Goal: Task Accomplishment & Management: Complete application form

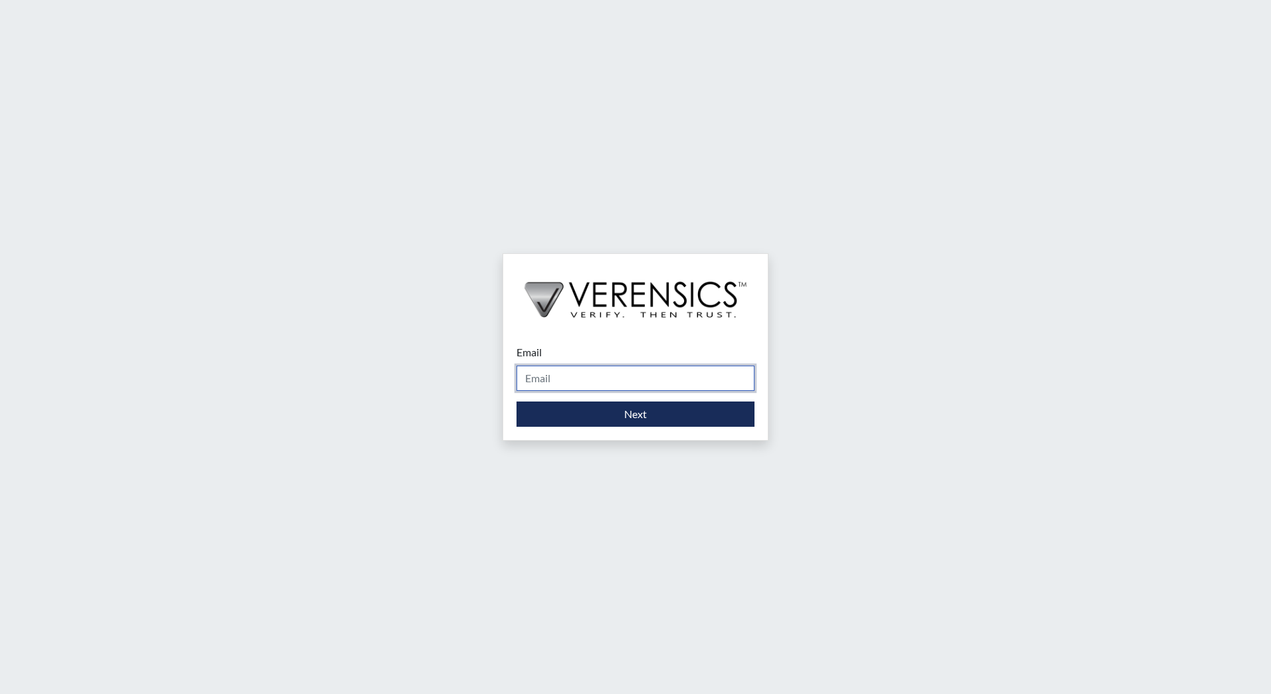
click at [571, 373] on input "Email" at bounding box center [635, 377] width 238 height 25
type input "[EMAIL_ADDRESS][DOMAIN_NAME]"
click at [576, 400] on form "Email [EMAIL_ADDRESS][DOMAIN_NAME] Please provide your email address. Next" at bounding box center [635, 385] width 238 height 82
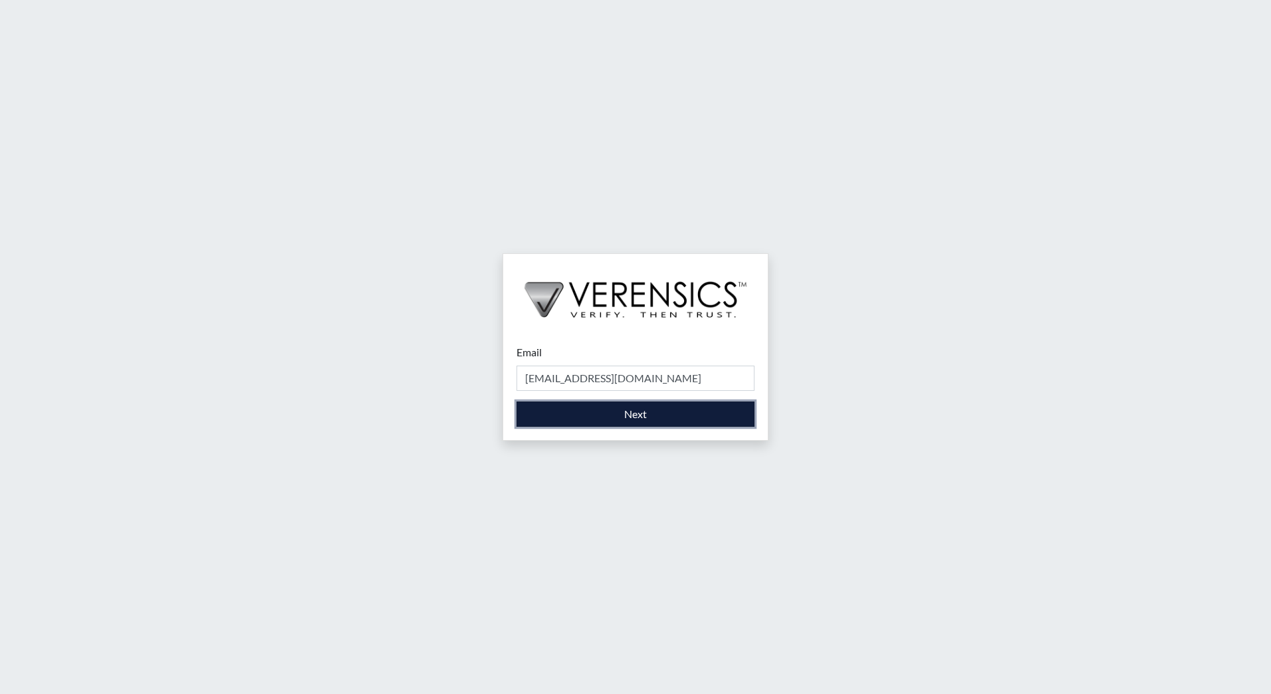
click at [586, 415] on button "Next" at bounding box center [635, 413] width 238 height 25
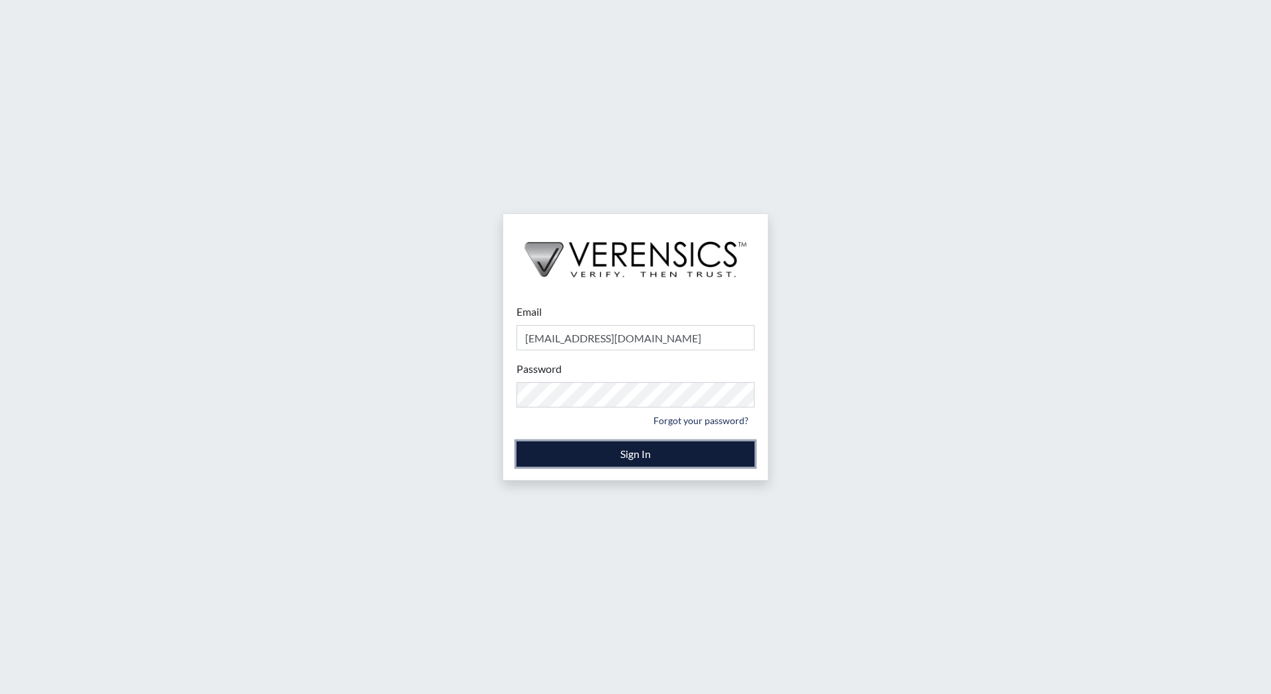
click at [637, 462] on button "Sign In" at bounding box center [635, 453] width 238 height 25
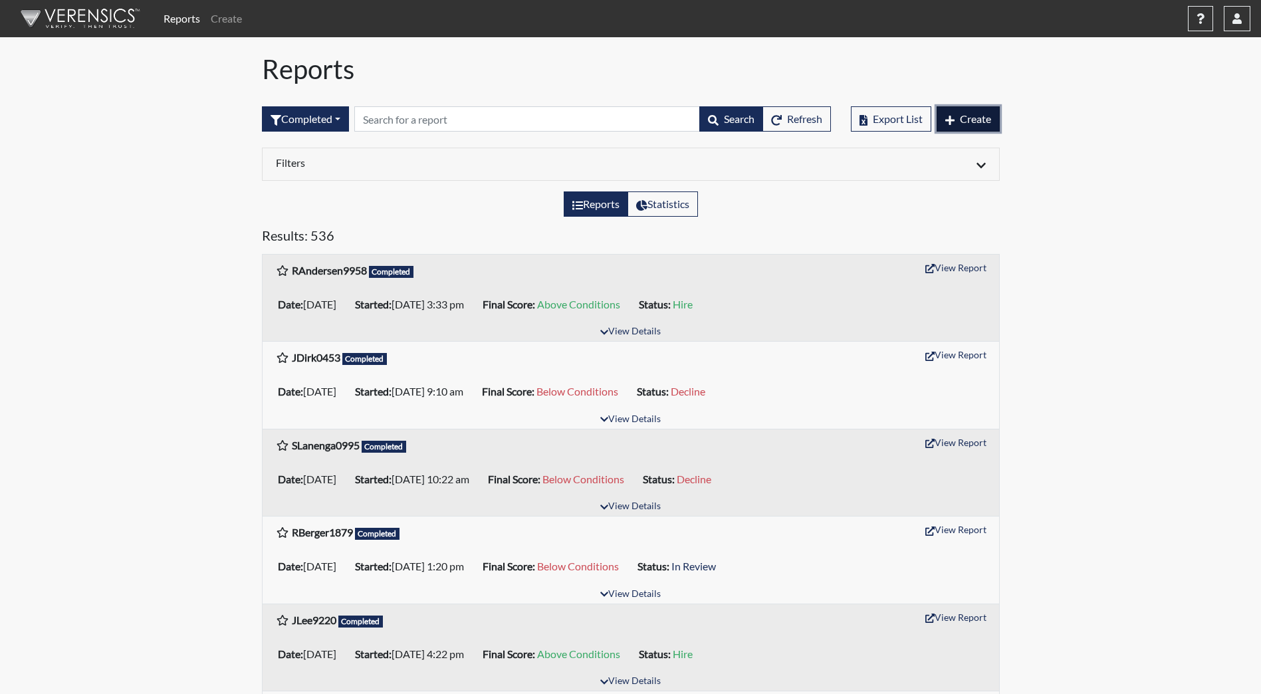
click at [973, 114] on span "Create" at bounding box center [975, 118] width 31 height 13
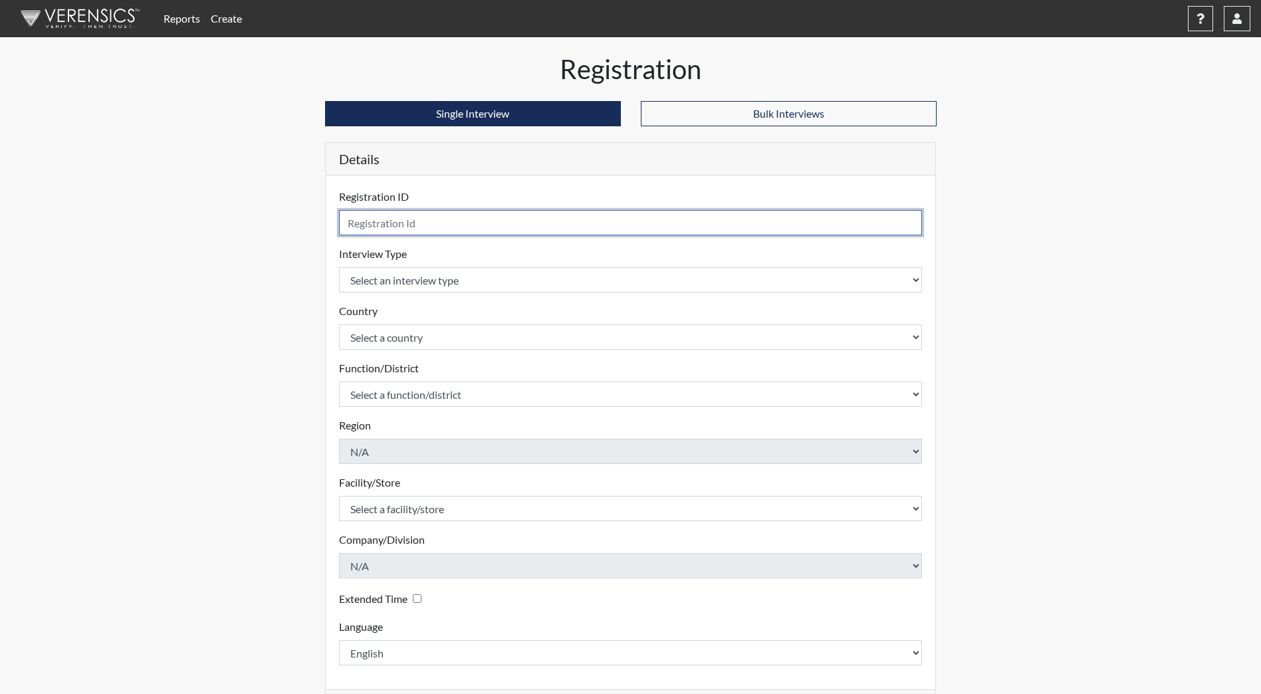
click at [502, 233] on input "text" at bounding box center [630, 222] width 583 height 25
click at [444, 227] on input "text" at bounding box center [630, 222] width 583 height 25
type input "KNibbe5546"
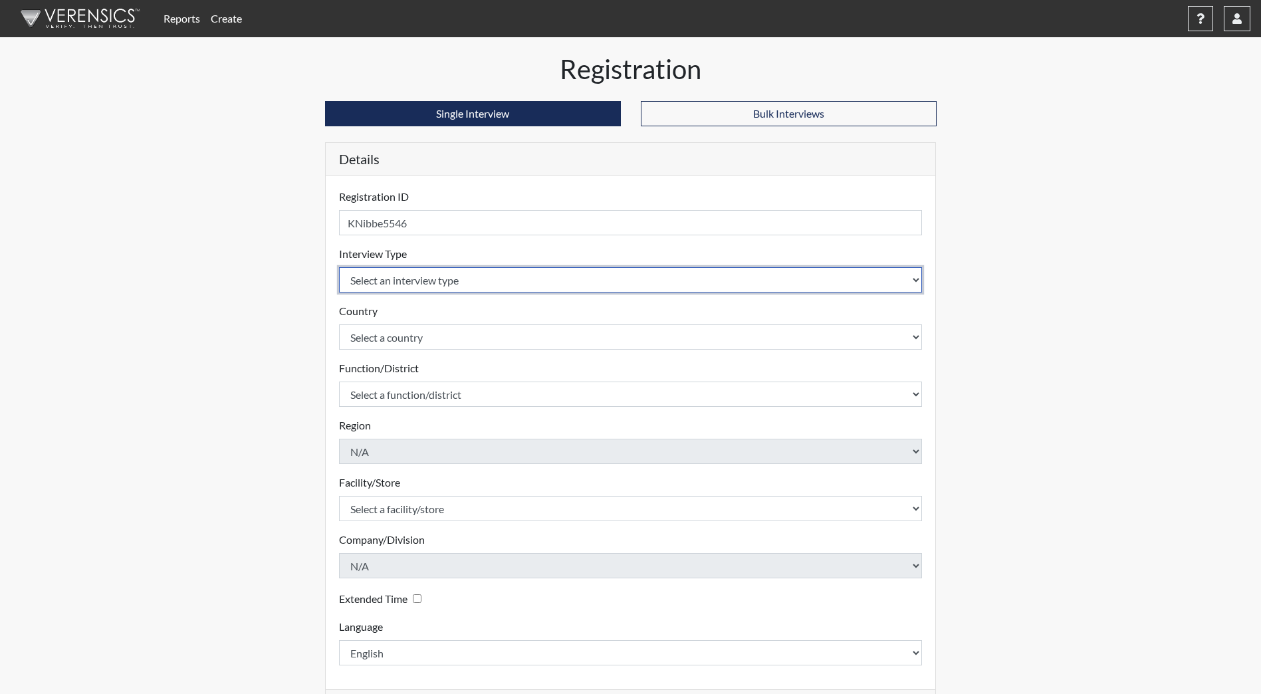
click at [457, 272] on select "Select an interview type Community Supervision Corrections Pre-Employment Pre-E…" at bounding box center [630, 279] width 583 height 25
select select "ff733e93-e1bf-11ea-9c9f-0eff0cf7eb8f"
click at [339, 267] on select "Select an interview type Community Supervision Corrections Pre-Employment Pre-E…" at bounding box center [630, 279] width 583 height 25
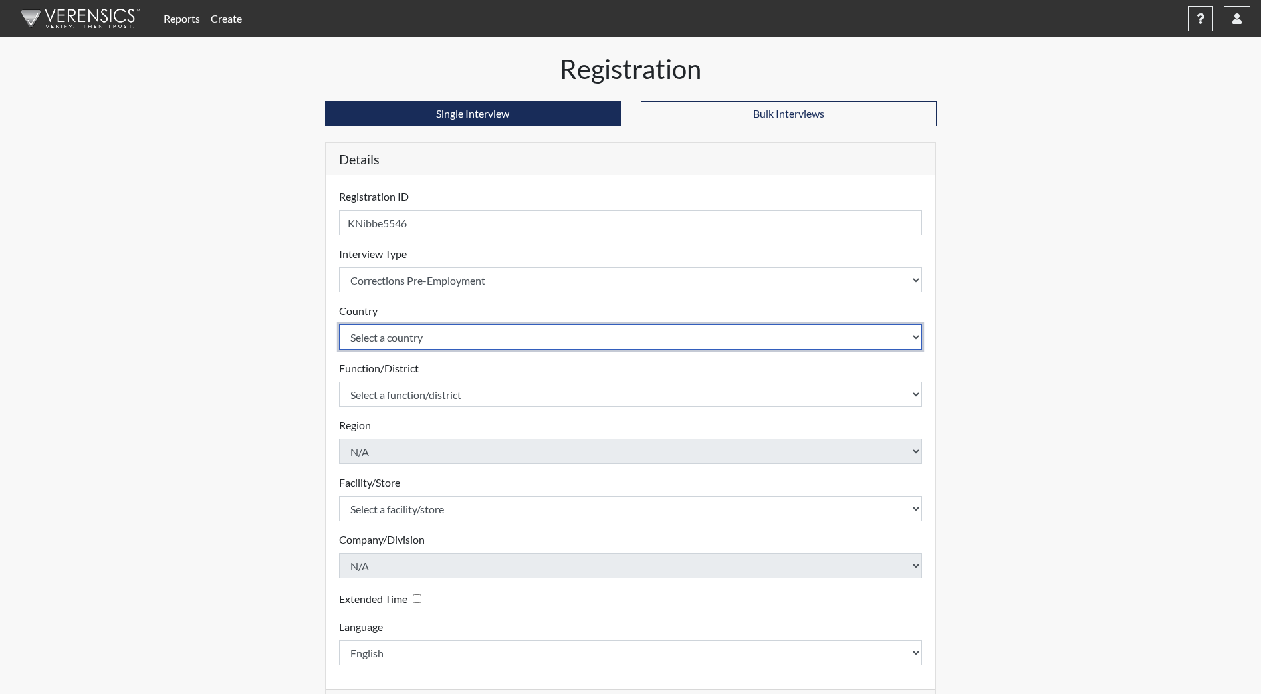
click at [416, 344] on select "Select a country [GEOGRAPHIC_DATA] [GEOGRAPHIC_DATA]" at bounding box center [630, 336] width 583 height 25
select select "united-states-of-[GEOGRAPHIC_DATA]"
click at [339, 324] on select "Select a country [GEOGRAPHIC_DATA] [GEOGRAPHIC_DATA]" at bounding box center [630, 336] width 583 height 25
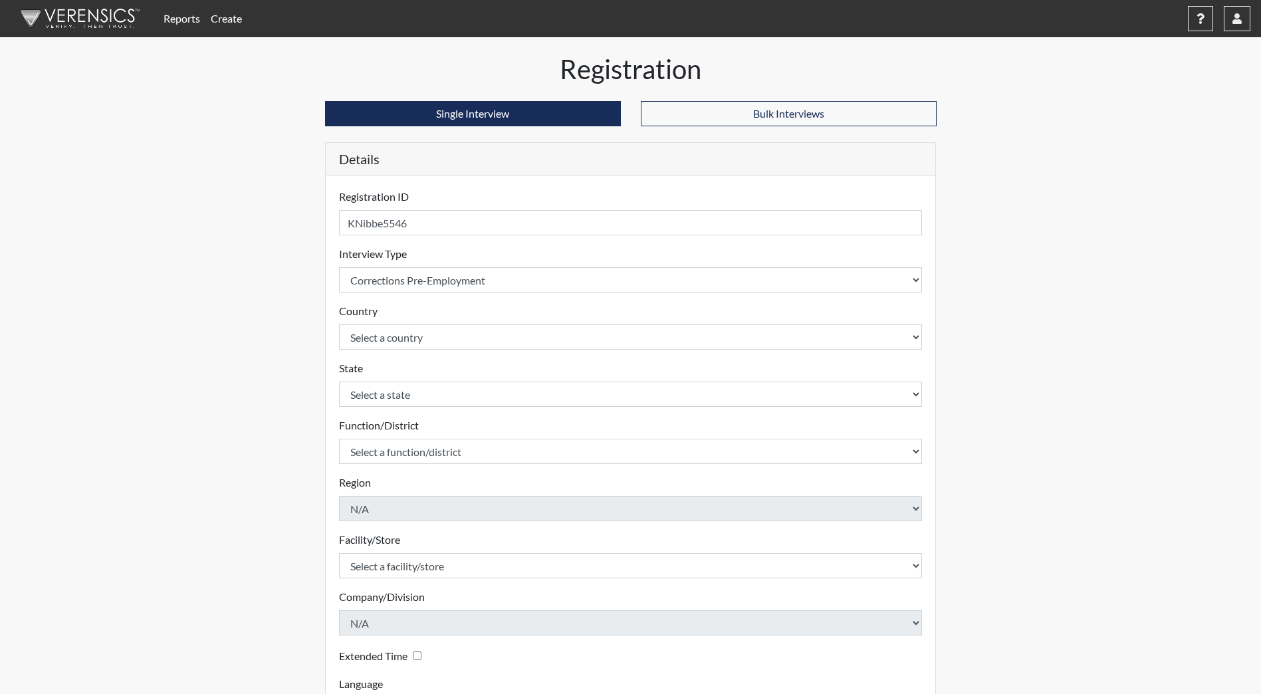
click at [419, 407] on form "Registration ID KNibbe5546 Please provide a registration ID. Interview Type Sel…" at bounding box center [630, 456] width 583 height 534
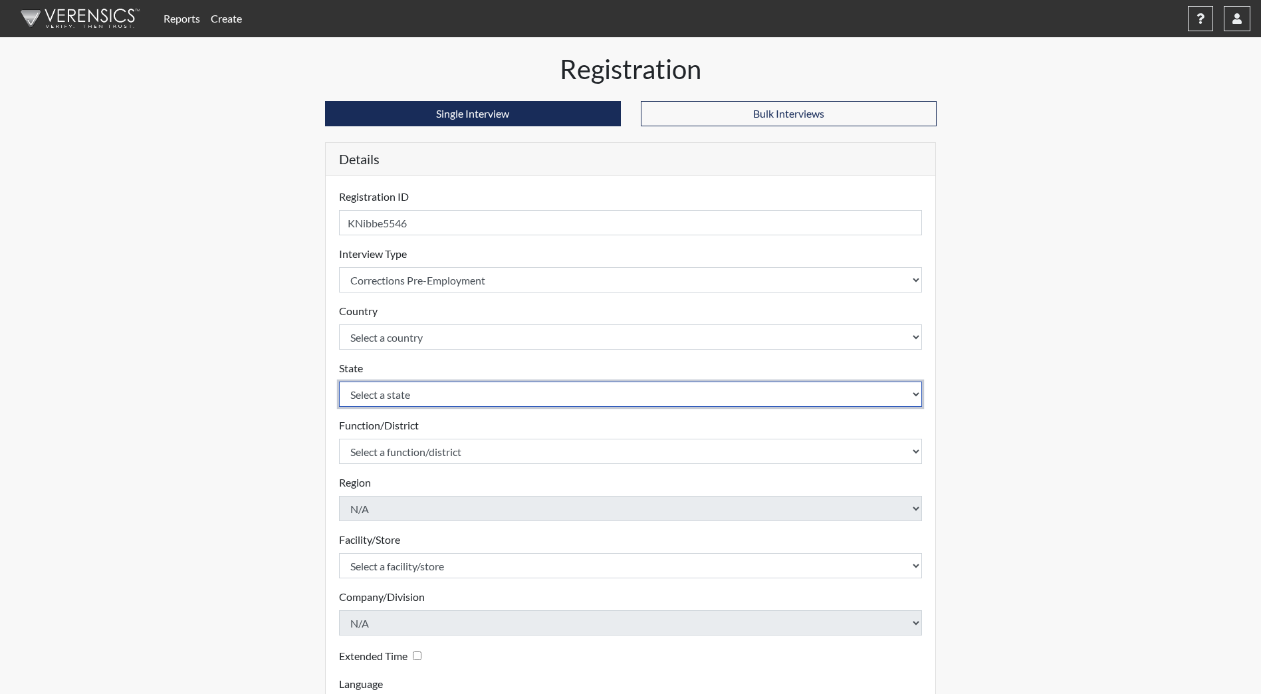
click at [416, 397] on select "Select a state [US_STATE] [US_STATE] [US_STATE] [US_STATE] [US_STATE] [US_STATE…" at bounding box center [630, 393] width 583 height 25
select select "ND"
click at [339, 381] on select "Select a state [US_STATE] [US_STATE] [US_STATE] [US_STATE] [US_STATE] [US_STATE…" at bounding box center [630, 393] width 583 height 25
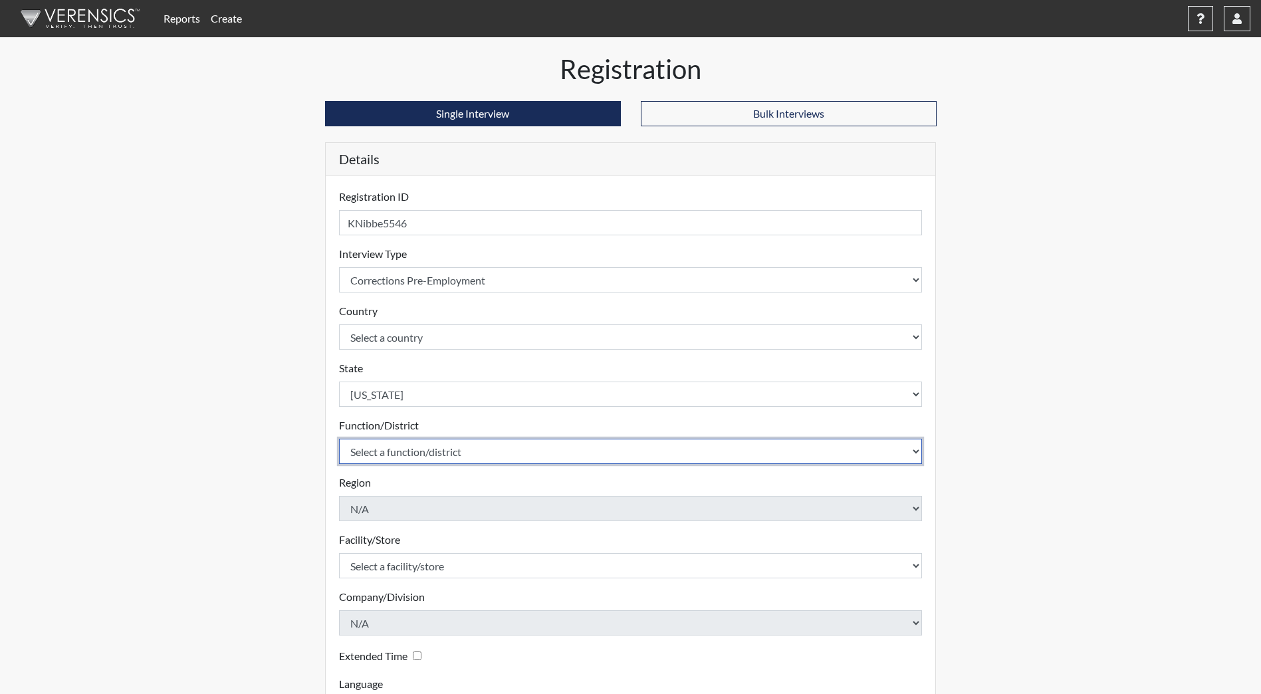
click at [459, 449] on select "Select a function/district Central Office/530 DJS Community/224 HRCC/516 YCC/223" at bounding box center [630, 451] width 583 height 25
select select "c8ebf4ae-31e8-44fb-97f9-da7f146d720d"
click at [339, 439] on select "Select a function/district Central Office/530 DJS Community/224 HRCC/516 YCC/223" at bounding box center [630, 451] width 583 height 25
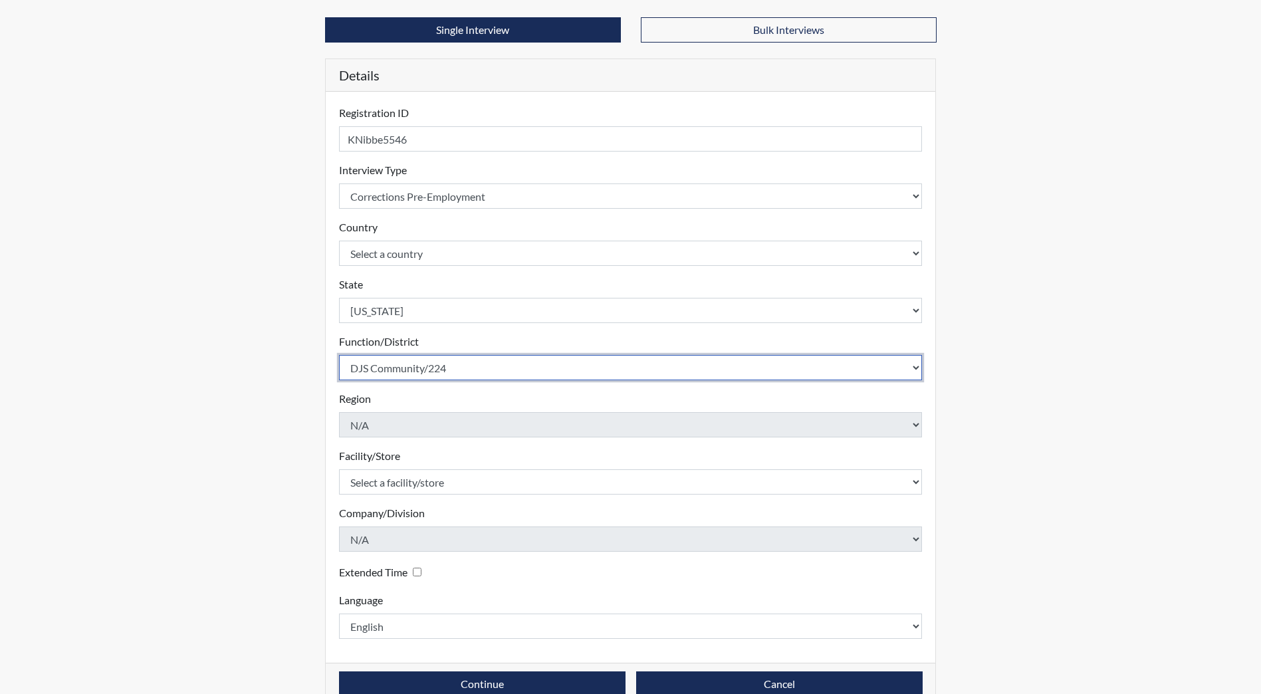
scroll to position [111, 0]
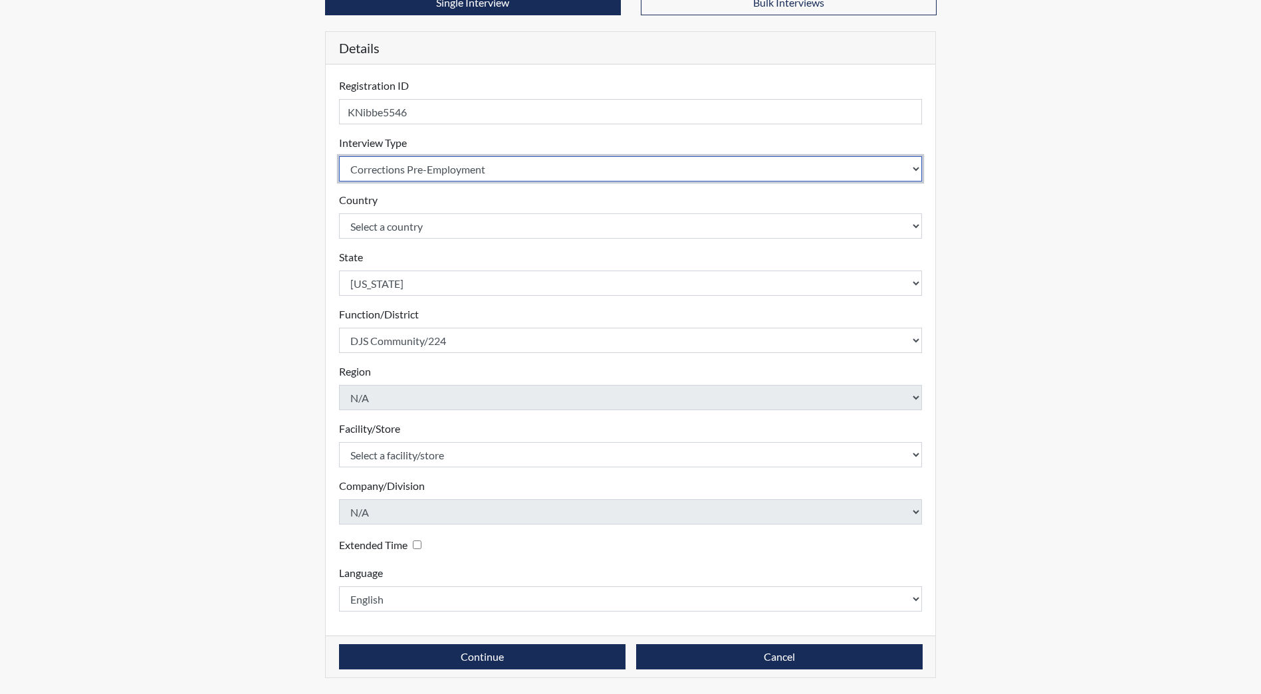
click at [488, 179] on select "Select an interview type Community Supervision Corrections Pre-Employment Pre-E…" at bounding box center [630, 168] width 583 height 25
select select "ff757fb6-e1bf-11ea-9c9f-0eff0cf7eb8f"
click at [339, 156] on select "Select an interview type Community Supervision Corrections Pre-Employment Pre-E…" at bounding box center [630, 168] width 583 height 25
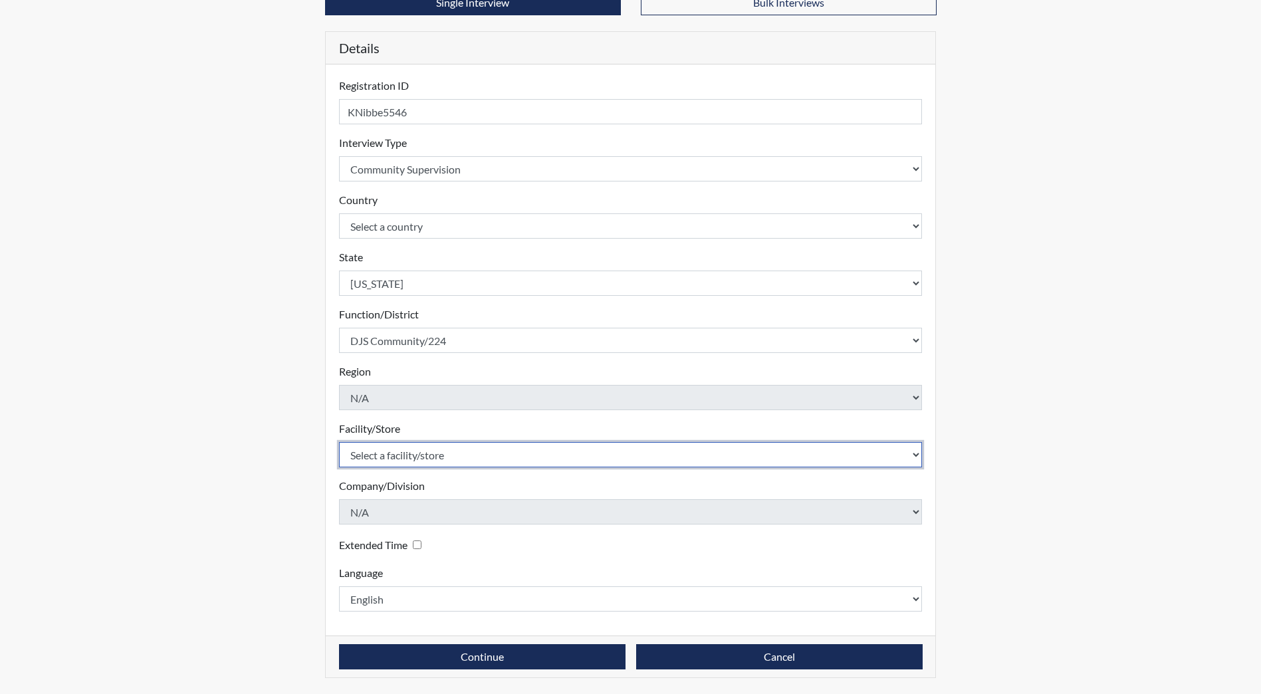
click at [454, 451] on select "Select a facility/store [GEOGRAPHIC_DATA]" at bounding box center [630, 454] width 583 height 25
select select "b5d71108-2398-4d3d-9aa2-ff85b6e68adc"
click at [339, 442] on select "Select a facility/store [GEOGRAPHIC_DATA]" at bounding box center [630, 454] width 583 height 25
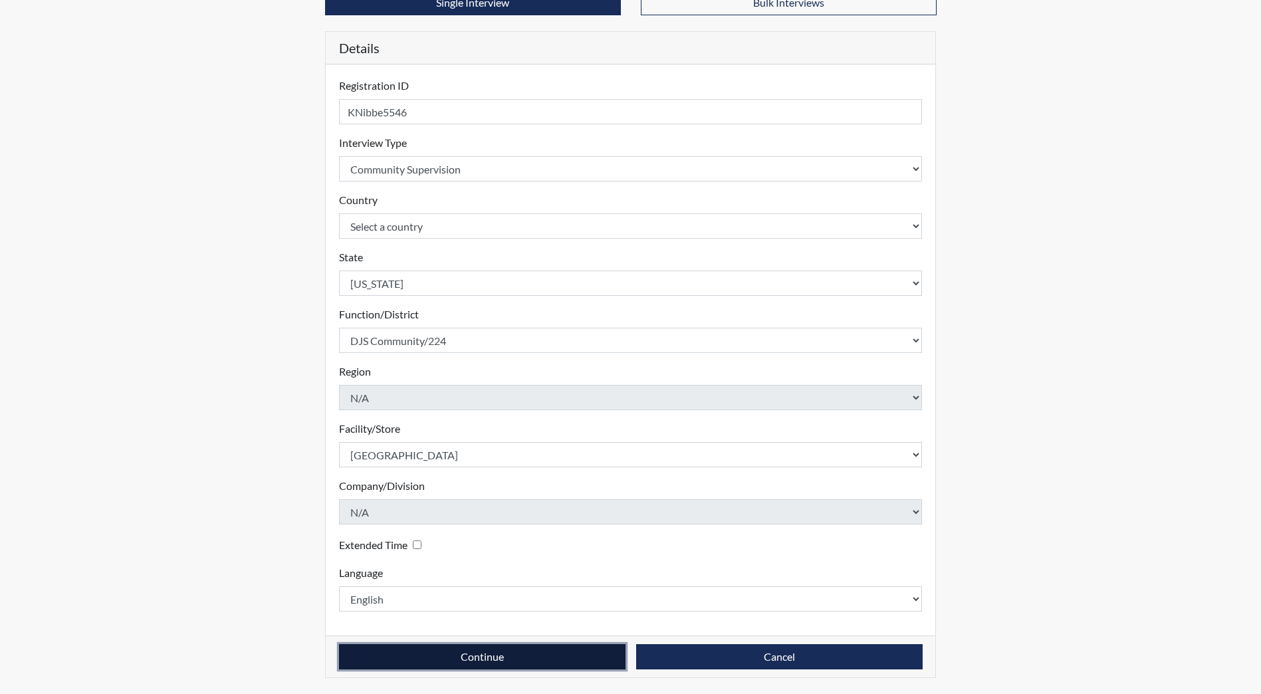
click at [486, 668] on button "Continue" at bounding box center [482, 656] width 286 height 25
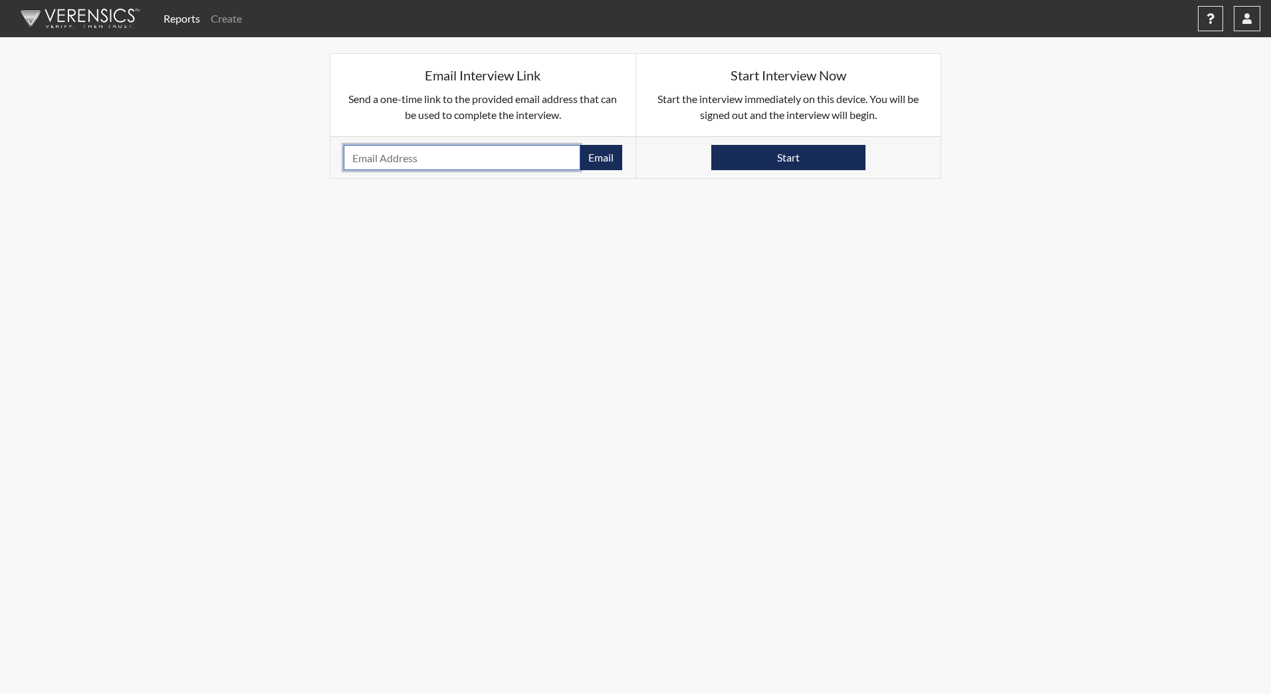
click at [407, 147] on input "email" at bounding box center [462, 157] width 237 height 25
type input "[EMAIL_ADDRESS][DOMAIN_NAME]"
click at [598, 162] on button "Email" at bounding box center [600, 157] width 43 height 25
